Goal: Transaction & Acquisition: Purchase product/service

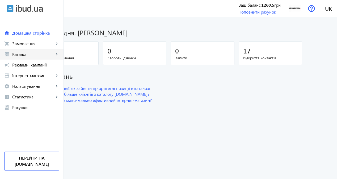
click at [31, 53] on span "Каталог" at bounding box center [33, 54] width 42 height 5
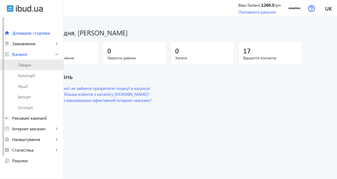
click at [36, 68] on link "Товари" at bounding box center [31, 64] width 63 height 11
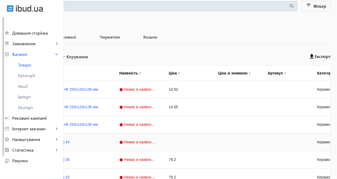
scroll to position [163, 0]
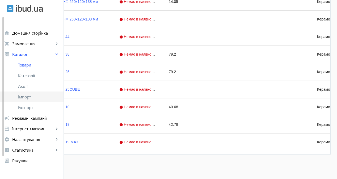
click at [34, 99] on span "Імпорт" at bounding box center [38, 96] width 41 height 5
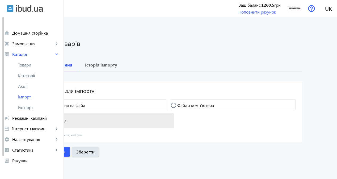
scroll to position [2, 0]
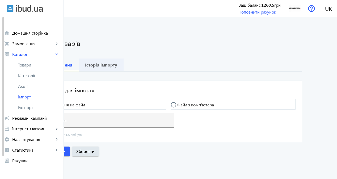
click at [117, 66] on b "Історія імпорту" at bounding box center [101, 65] width 32 height 4
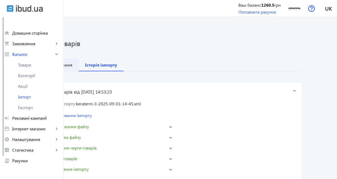
click at [72, 63] on b "Налаштування" at bounding box center [56, 65] width 31 height 4
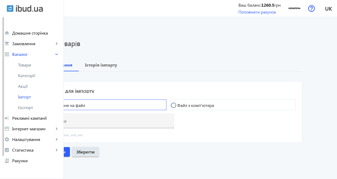
scroll to position [2, 0]
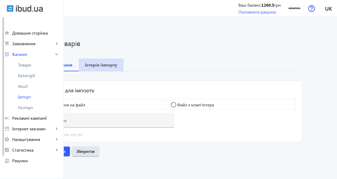
click at [117, 68] on span "Історія імпорту" at bounding box center [101, 64] width 32 height 13
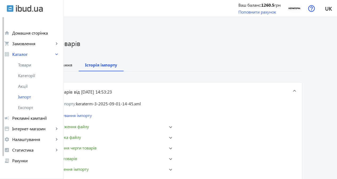
scroll to position [22, 0]
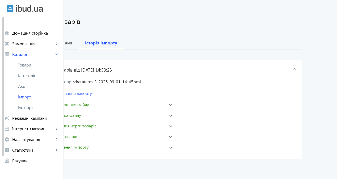
click at [109, 93] on mat-panel-title "keyboard_arrow_down Налаштування імпорту" at bounding box center [89, 93] width 97 height 6
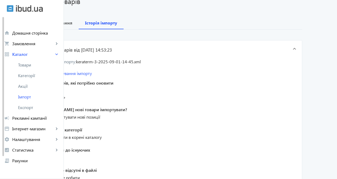
scroll to position [49, 0]
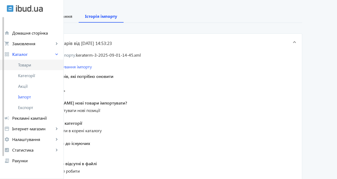
click at [29, 69] on link "Товари" at bounding box center [31, 64] width 63 height 11
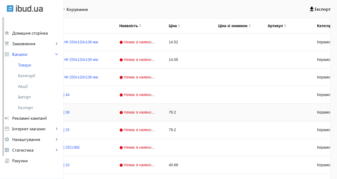
scroll to position [106, 0]
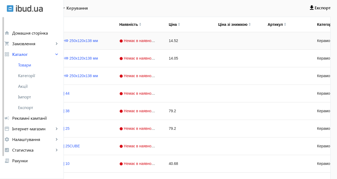
click at [157, 41] on span "Немає в наявності" at bounding box center [138, 40] width 38 height 4
click at [141, 24] on img at bounding box center [140, 24] width 2 height 2
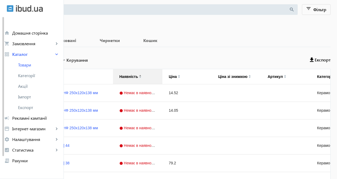
scroll to position [80, 0]
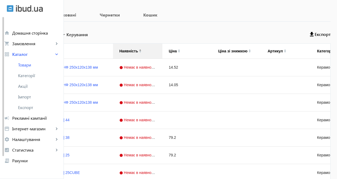
click at [156, 50] on div "Наявність" at bounding box center [137, 51] width 37 height 15
click at [157, 65] on span "Немає в наявності" at bounding box center [138, 67] width 38 height 4
click at [157, 67] on span "Немає в наявності" at bounding box center [138, 67] width 38 height 4
click at [154, 67] on div "Немає в наявності" at bounding box center [134, 67] width 37 height 4
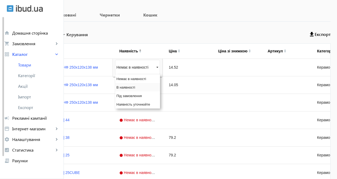
click at [160, 87] on div "В наявності" at bounding box center [137, 87] width 45 height 8
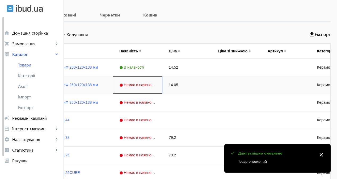
click at [162, 88] on div "Немає в наявності" at bounding box center [137, 84] width 49 height 17
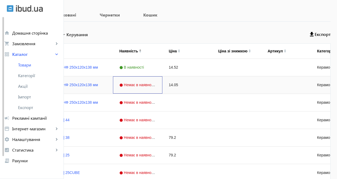
click at [162, 88] on div "Немає в наявності" at bounding box center [137, 84] width 49 height 17
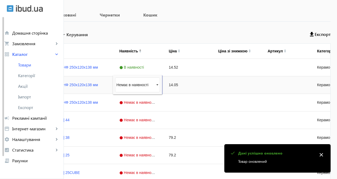
click at [154, 87] on div "Немає в наявності" at bounding box center [134, 85] width 37 height 4
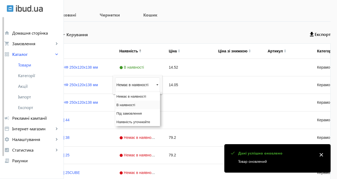
click at [135, 104] on span "В наявності" at bounding box center [125, 105] width 19 height 4
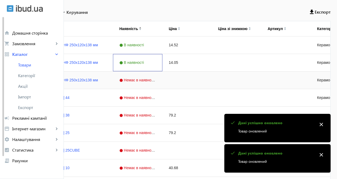
scroll to position [106, 0]
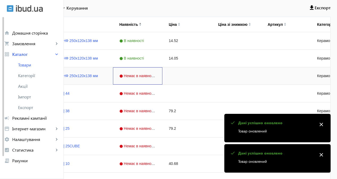
click at [157, 74] on span "Немає в наявності" at bounding box center [138, 76] width 38 height 4
click at [154, 76] on div "Немає в наявності" at bounding box center [134, 76] width 37 height 4
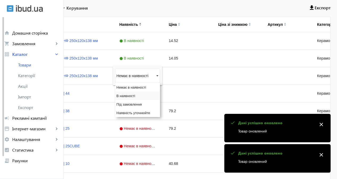
click at [160, 94] on div "В наявності" at bounding box center [137, 95] width 45 height 8
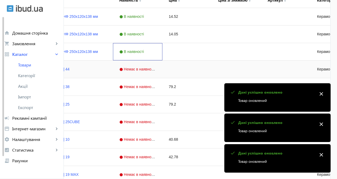
scroll to position [133, 0]
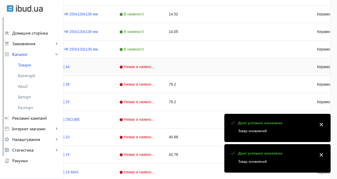
click at [157, 65] on span "Немає в наявності" at bounding box center [138, 67] width 38 height 4
click at [154, 67] on div "Немає в наявності" at bounding box center [134, 67] width 37 height 4
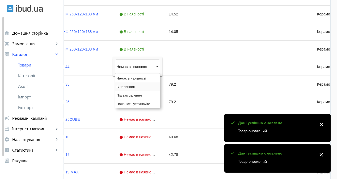
click at [135, 86] on span "В наявності" at bounding box center [125, 87] width 19 height 4
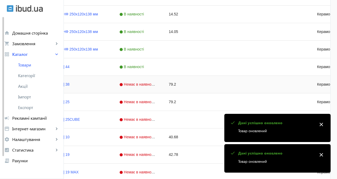
click at [162, 82] on div "Немає в наявності" at bounding box center [137, 84] width 49 height 17
click at [160, 82] on div "Немає в наявності" at bounding box center [137, 84] width 45 height 15
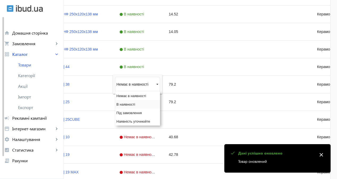
click at [135, 105] on span "В наявності" at bounding box center [125, 104] width 19 height 4
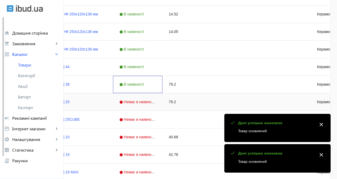
scroll to position [159, 0]
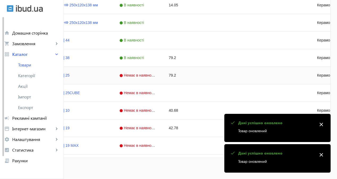
click at [157, 76] on span "Немає в наявності" at bounding box center [138, 75] width 38 height 4
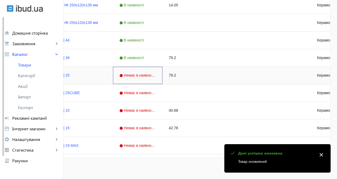
click at [157, 76] on span "Немає в наявності" at bounding box center [138, 75] width 38 height 4
click at [154, 77] on div "Немає в наявності" at bounding box center [134, 75] width 37 height 4
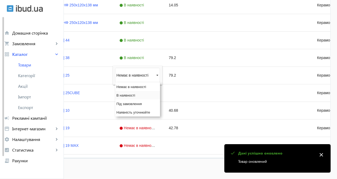
click at [135, 95] on span "В наявності" at bounding box center [125, 95] width 19 height 4
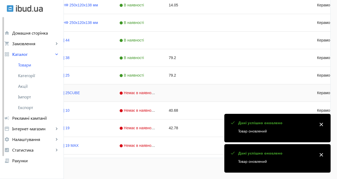
click at [157, 91] on span "Немає в наявності" at bounding box center [138, 93] width 38 height 4
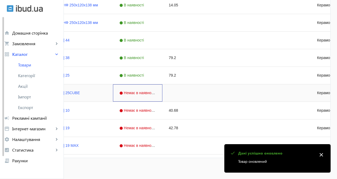
click at [157, 91] on span "Немає в наявності" at bounding box center [138, 93] width 38 height 4
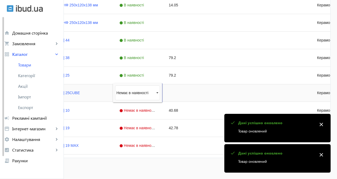
click at [154, 93] on div "Немає в наявності" at bounding box center [134, 93] width 37 height 4
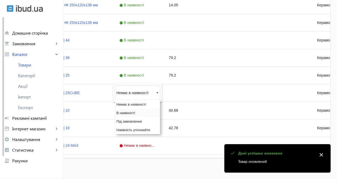
click at [135, 113] on span "В наявності" at bounding box center [125, 113] width 19 height 4
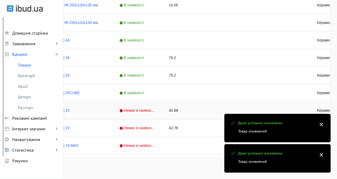
click at [162, 107] on div "Немає в наявності" at bounding box center [137, 110] width 49 height 17
click at [154, 112] on div "Немає в наявності" at bounding box center [134, 110] width 37 height 4
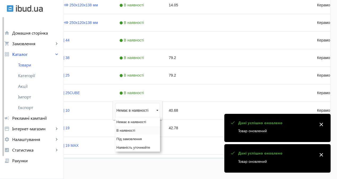
click at [135, 130] on span "В наявності" at bounding box center [125, 130] width 19 height 4
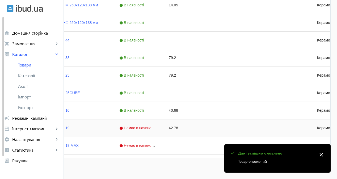
click at [157, 126] on span "Немає в наявності" at bounding box center [138, 128] width 38 height 4
click at [154, 130] on div "Немає в наявності" at bounding box center [134, 128] width 37 height 4
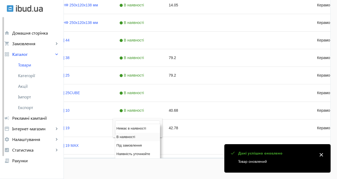
click at [135, 136] on span "В наявності" at bounding box center [125, 137] width 19 height 4
click at [157, 145] on span "Немає в наявності" at bounding box center [138, 145] width 38 height 4
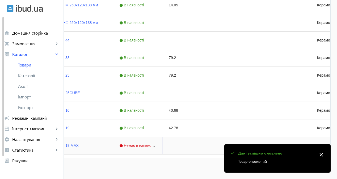
click at [157, 145] on span "Немає в наявності" at bounding box center [138, 145] width 38 height 4
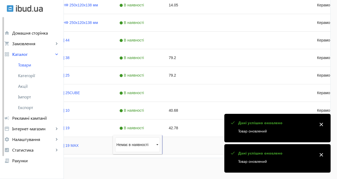
click at [154, 145] on div "Немає в наявності" at bounding box center [134, 144] width 37 height 4
click at [135, 137] on span "В наявності" at bounding box center [125, 137] width 19 height 4
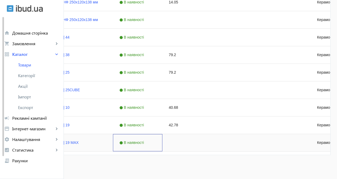
scroll to position [163, 0]
click at [145, 141] on span "В наявності" at bounding box center [132, 142] width 26 height 4
click at [145, 142] on span "В наявності" at bounding box center [132, 142] width 26 height 4
click at [154, 142] on div "В наявності" at bounding box center [134, 141] width 37 height 4
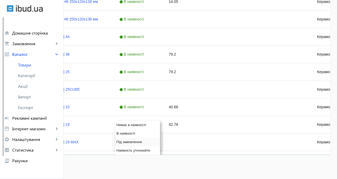
click at [142, 141] on span "Під замовлення" at bounding box center [128, 142] width 25 height 4
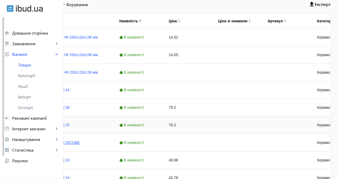
scroll to position [136, 0]
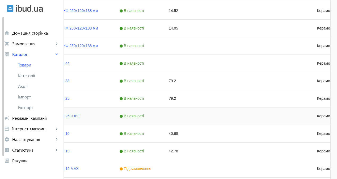
click at [145, 115] on span "В наявності" at bounding box center [132, 116] width 26 height 4
click at [154, 115] on div "В наявності" at bounding box center [134, 116] width 37 height 4
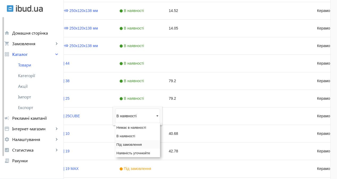
click at [142, 143] on span "Під замовлення" at bounding box center [128, 144] width 25 height 4
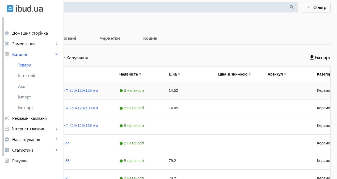
scroll to position [83, 0]
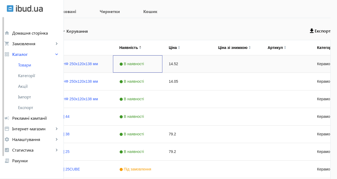
click at [145, 65] on span "В наявності" at bounding box center [132, 64] width 26 height 4
click at [154, 65] on div "В наявності" at bounding box center [134, 64] width 37 height 4
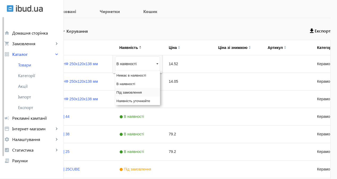
click at [142, 91] on span "Під замовлення" at bounding box center [128, 92] width 25 height 4
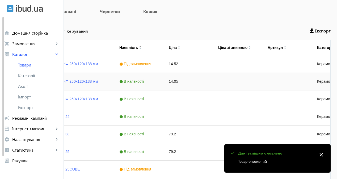
click at [145, 81] on span "В наявності" at bounding box center [132, 81] width 26 height 4
click at [154, 82] on div "В наявності" at bounding box center [134, 81] width 37 height 4
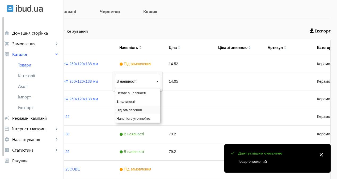
click at [142, 108] on span "Під замовлення" at bounding box center [128, 110] width 25 height 4
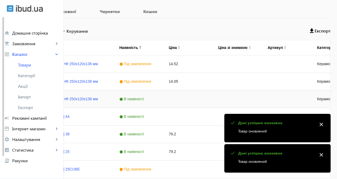
click at [145, 99] on span "В наявності" at bounding box center [132, 99] width 26 height 4
click at [160, 103] on div "В наявності" at bounding box center [137, 98] width 45 height 15
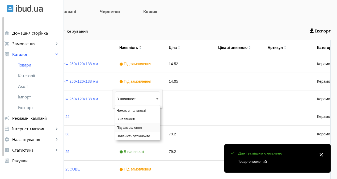
click at [142, 127] on span "Під замовлення" at bounding box center [128, 127] width 25 height 4
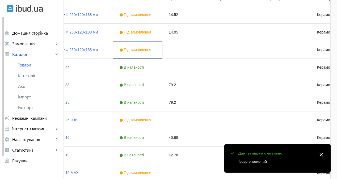
scroll to position [136, 0]
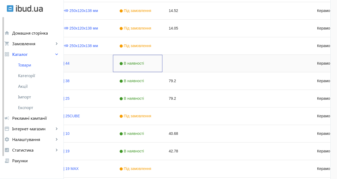
click at [145, 62] on span "В наявності" at bounding box center [132, 63] width 26 height 4
click at [154, 62] on div "В наявності" at bounding box center [134, 63] width 37 height 4
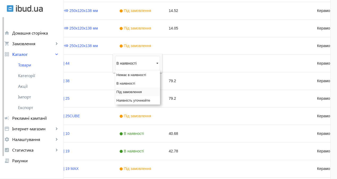
click at [142, 90] on span "Під замовлення" at bounding box center [128, 92] width 25 height 4
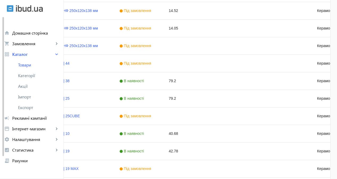
click at [65, 61] on main "arrow_back Товари 10 /20000 товарів Подовжити Додати товар search filter_list Ф…" at bounding box center [168, 37] width 337 height 300
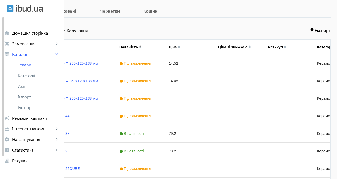
scroll to position [57, 0]
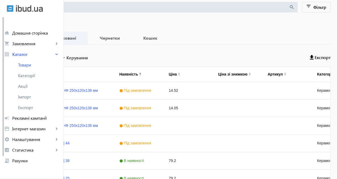
click at [82, 36] on b "Опубліковані" at bounding box center [61, 38] width 39 height 4
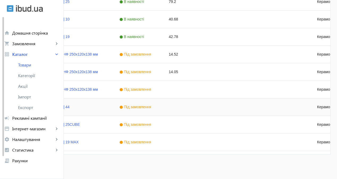
scroll to position [110, 0]
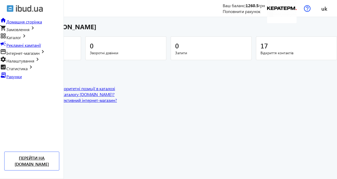
click at [22, 79] on span "Рахунки" at bounding box center [13, 77] width 15 height 6
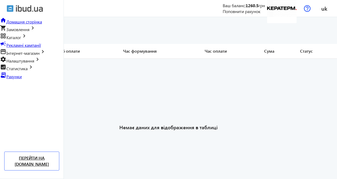
click at [260, 11] on link "Поповнити рахунок" at bounding box center [241, 11] width 38 height 6
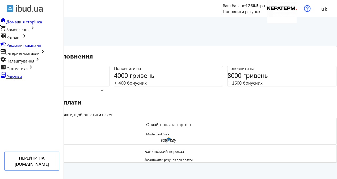
scroll to position [23, 0]
click at [225, 144] on mat-card "Банківський переказ Завантажити рахунок для оплати" at bounding box center [168, 153] width 336 height 18
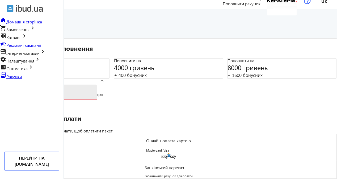
click at [92, 94] on input "number" at bounding box center [52, 92] width 82 height 6
type input "15000"
click at [209, 28] on div "arrow_back Поповнити рахунок 1. Виберіть суму поповнення Поповнити на 2000 грив…" at bounding box center [168, 93] width 337 height 169
